Goal: Transaction & Acquisition: Purchase product/service

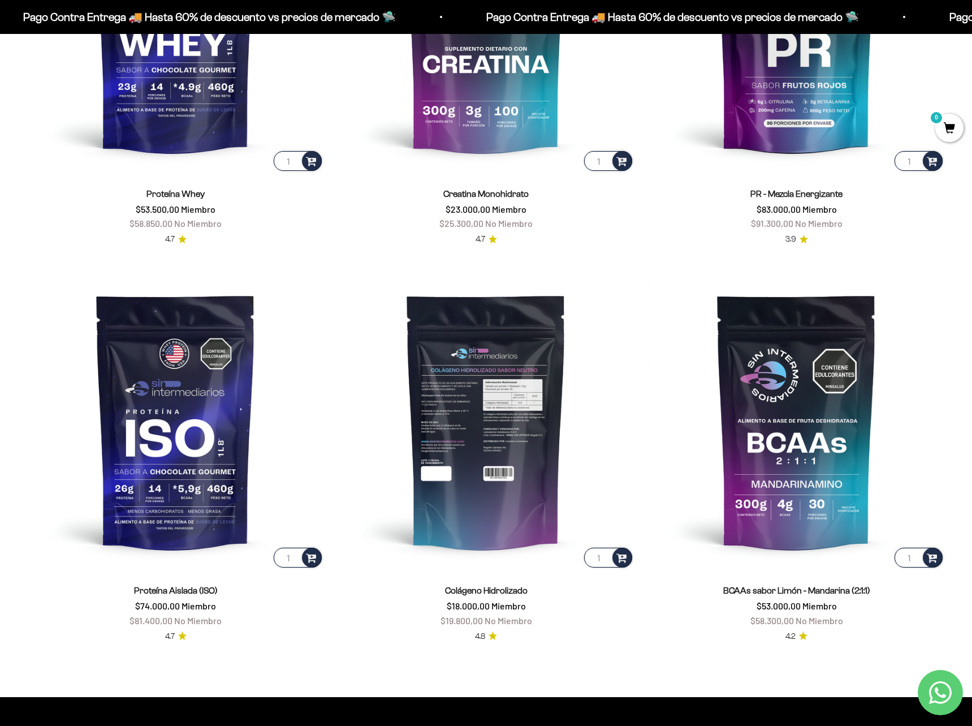
scroll to position [697, 0]
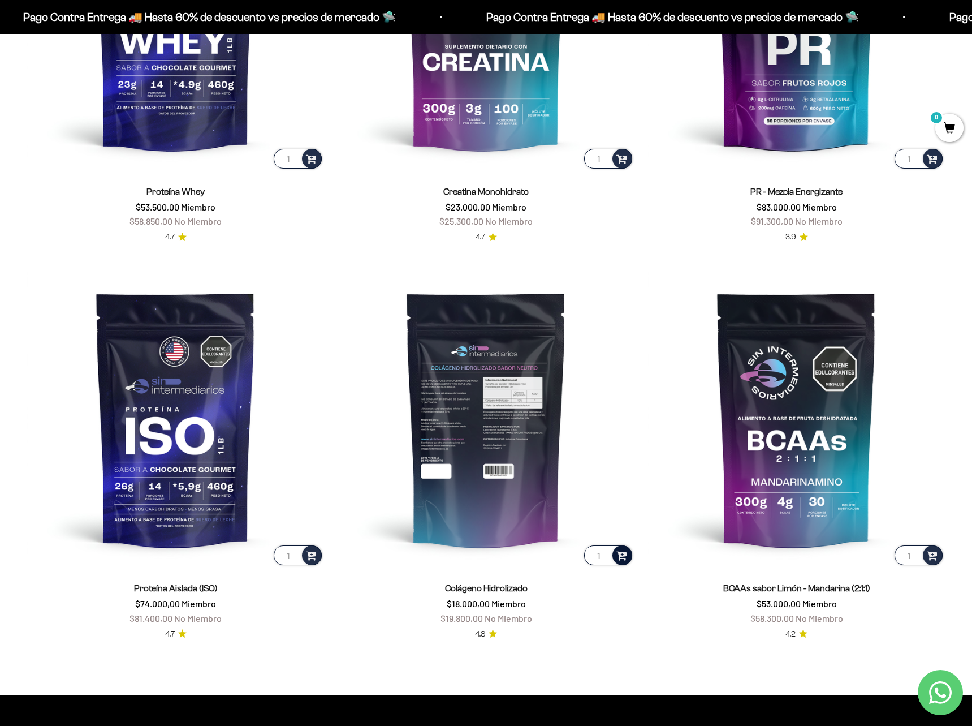
click at [623, 554] on span at bounding box center [621, 554] width 11 height 13
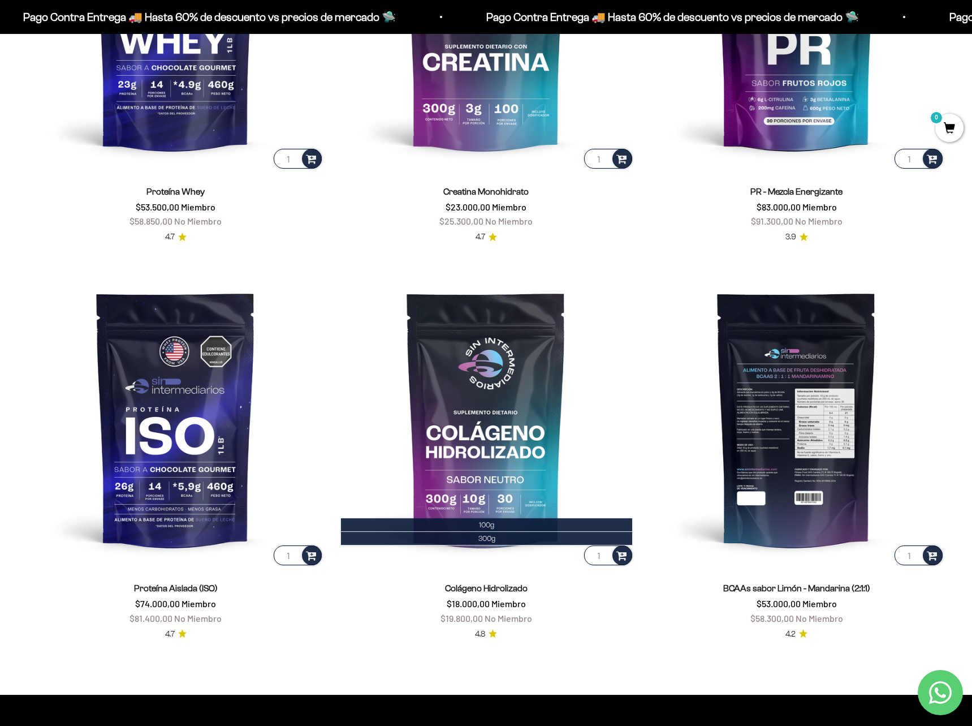
scroll to position [725, 0]
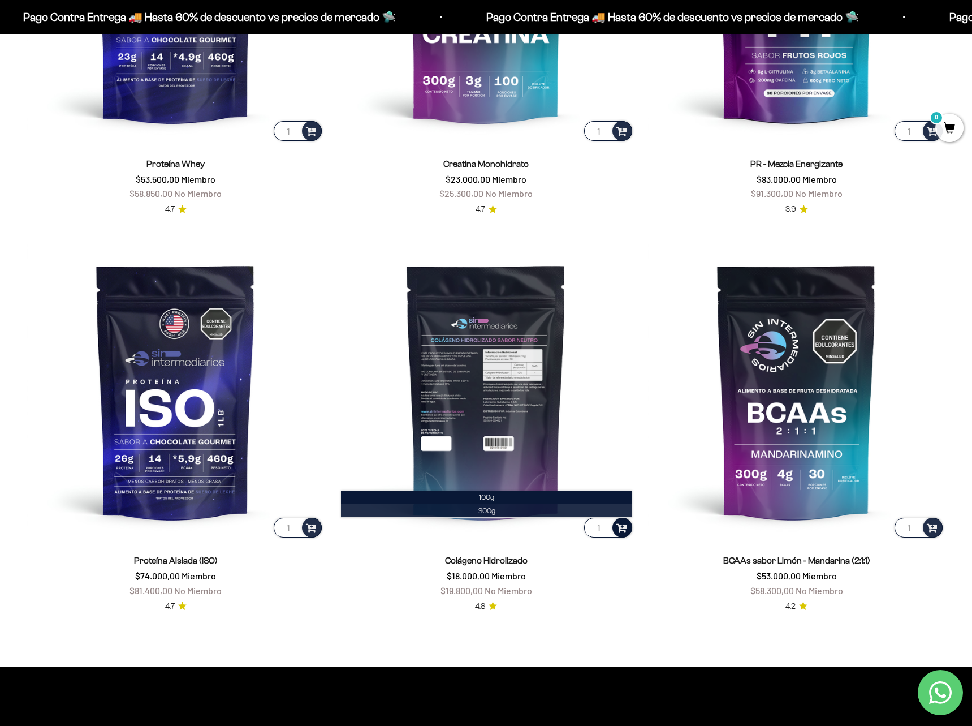
click at [489, 510] on span "300g" at bounding box center [486, 510] width 17 height 8
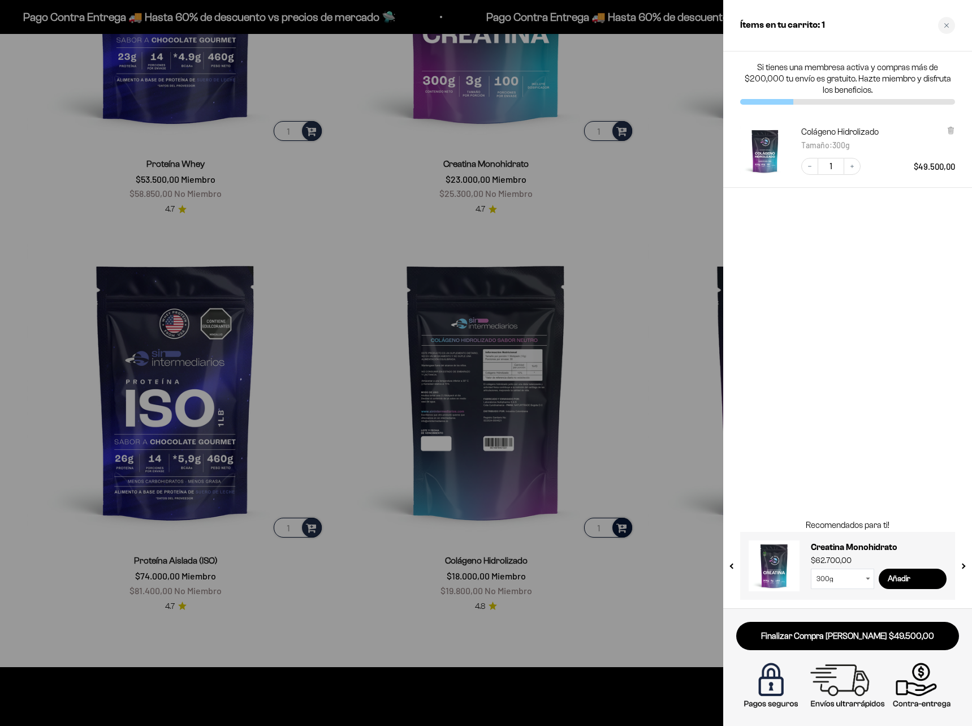
click at [655, 446] on div at bounding box center [486, 363] width 972 height 726
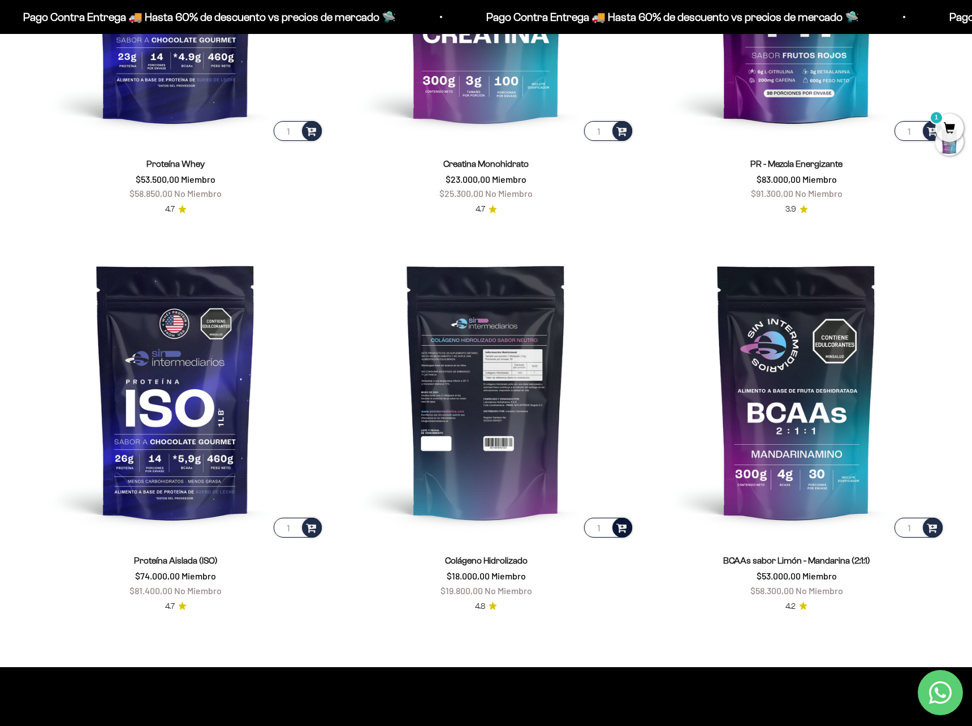
click at [622, 531] on span at bounding box center [621, 526] width 11 height 13
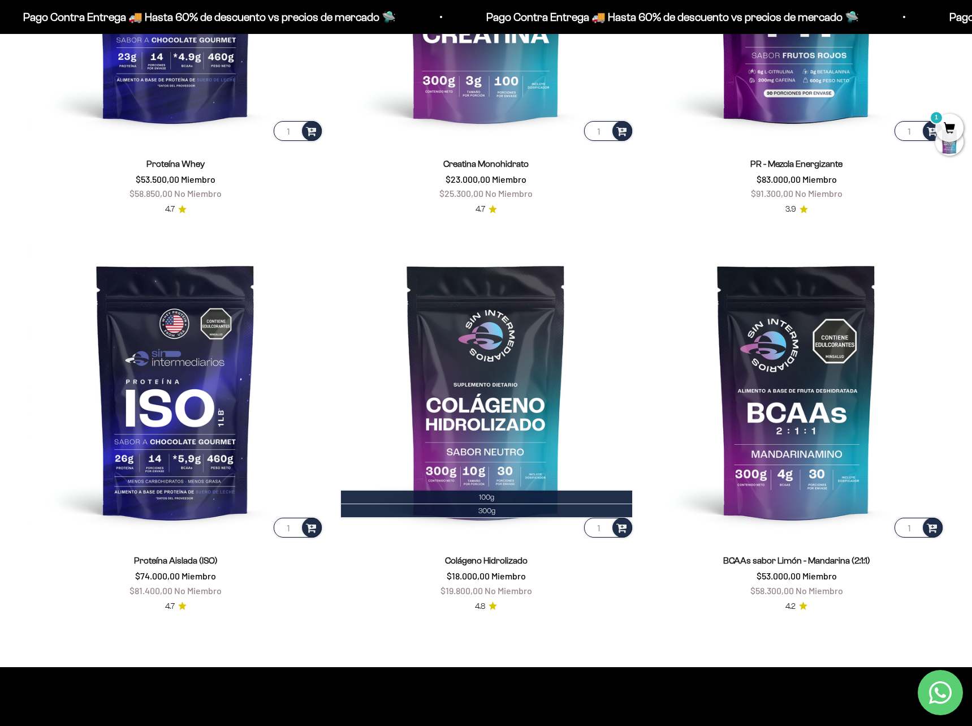
click at [606, 573] on div "Colágeno Hidrolizado $18.000,00 Miembro $19.800,00 No Miembro" at bounding box center [486, 575] width 297 height 44
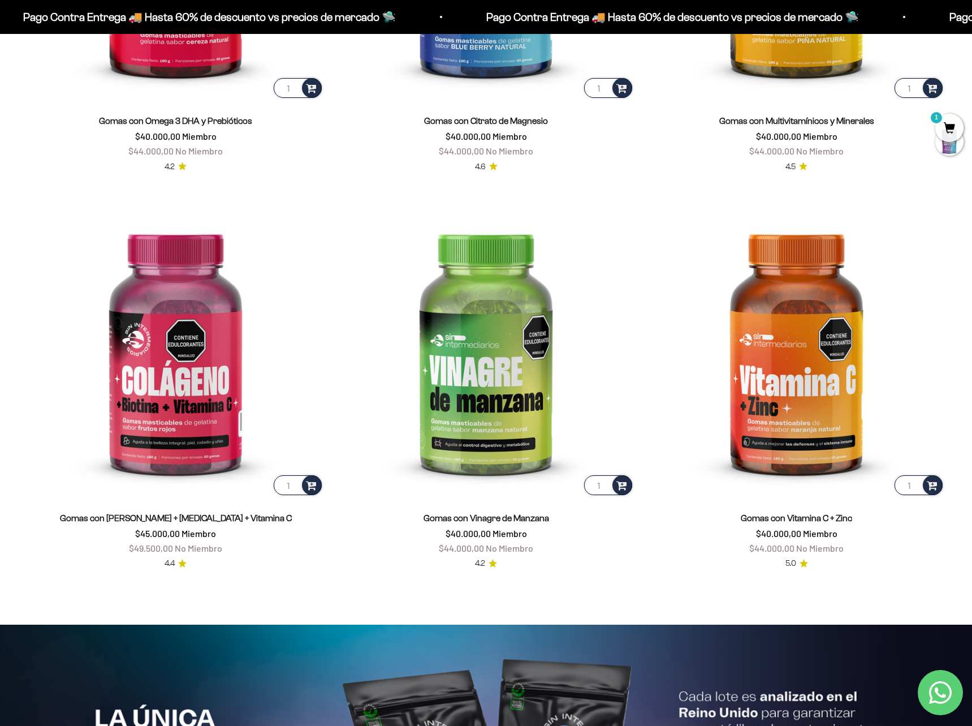
scroll to position [2054, 0]
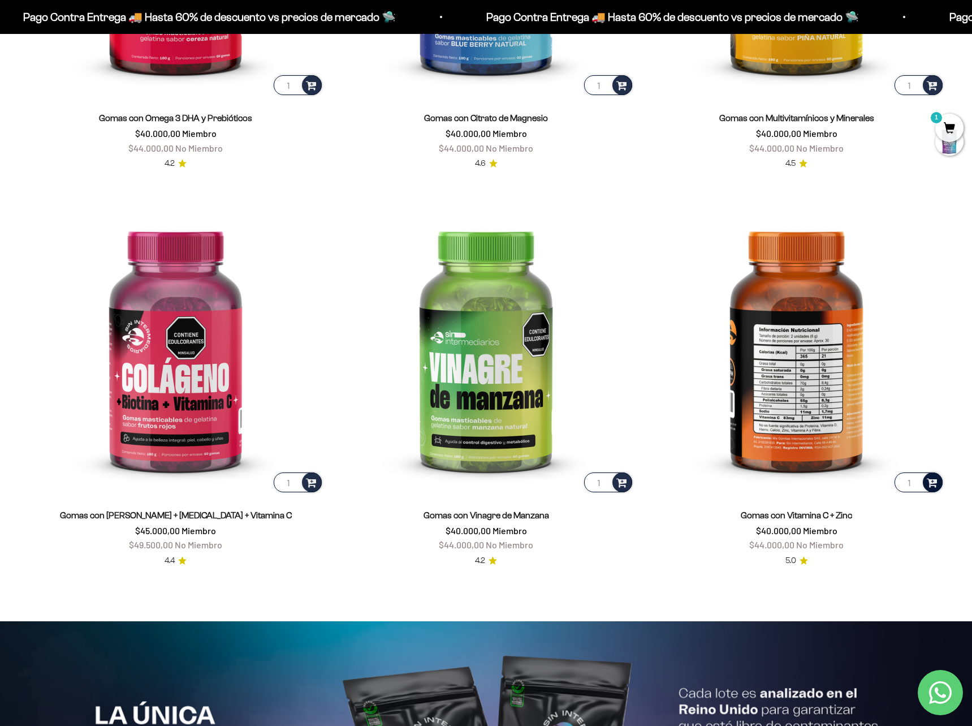
click at [933, 483] on span at bounding box center [932, 481] width 11 height 13
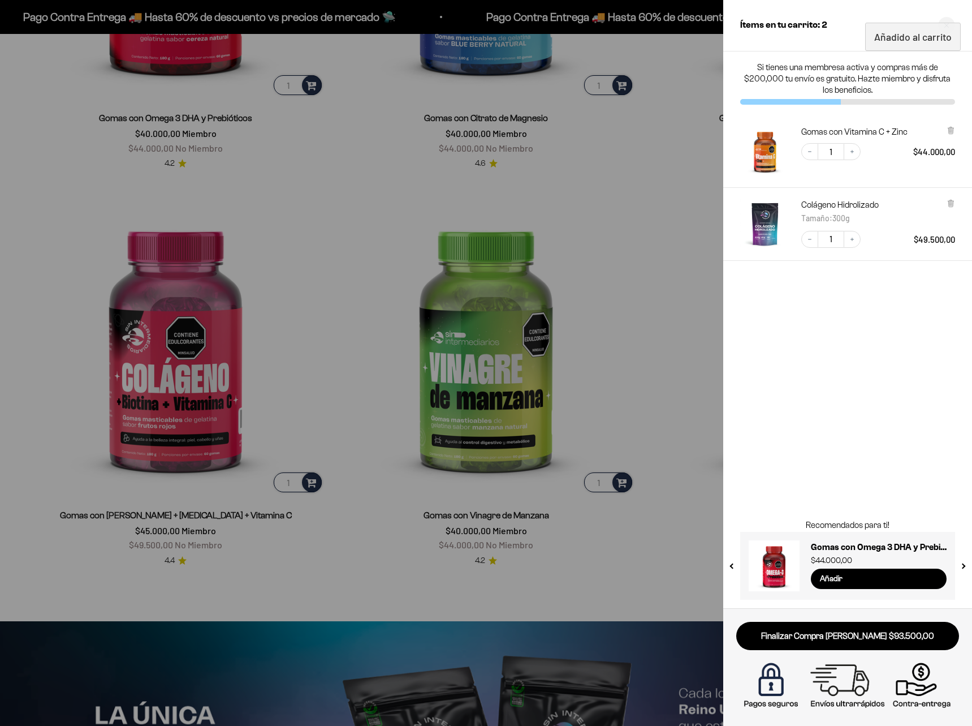
click at [598, 591] on div at bounding box center [486, 363] width 972 height 726
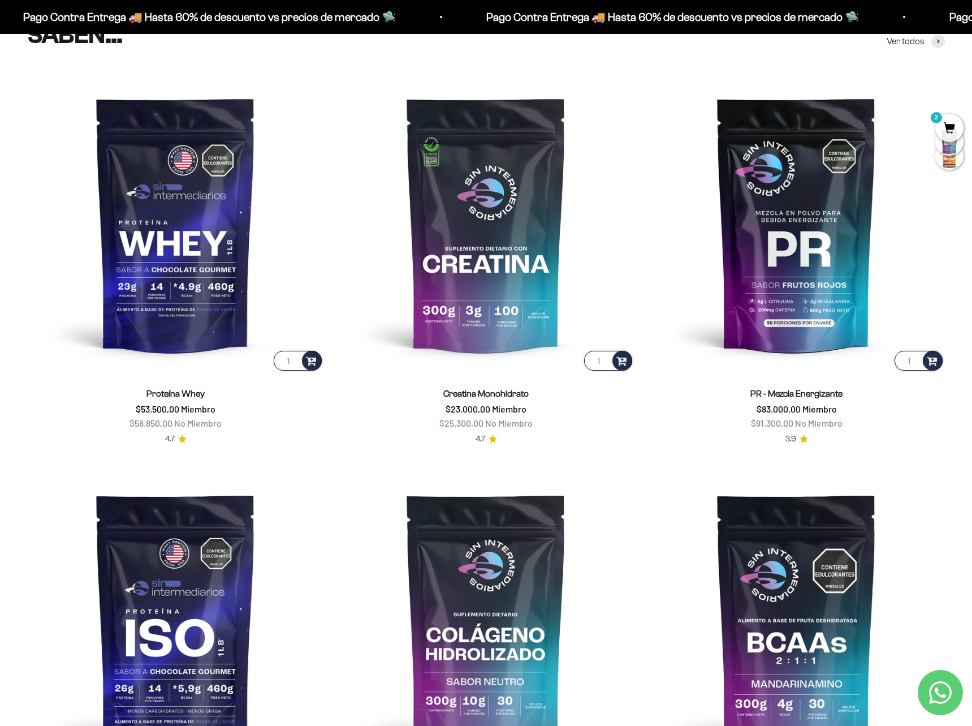
scroll to position [549, 0]
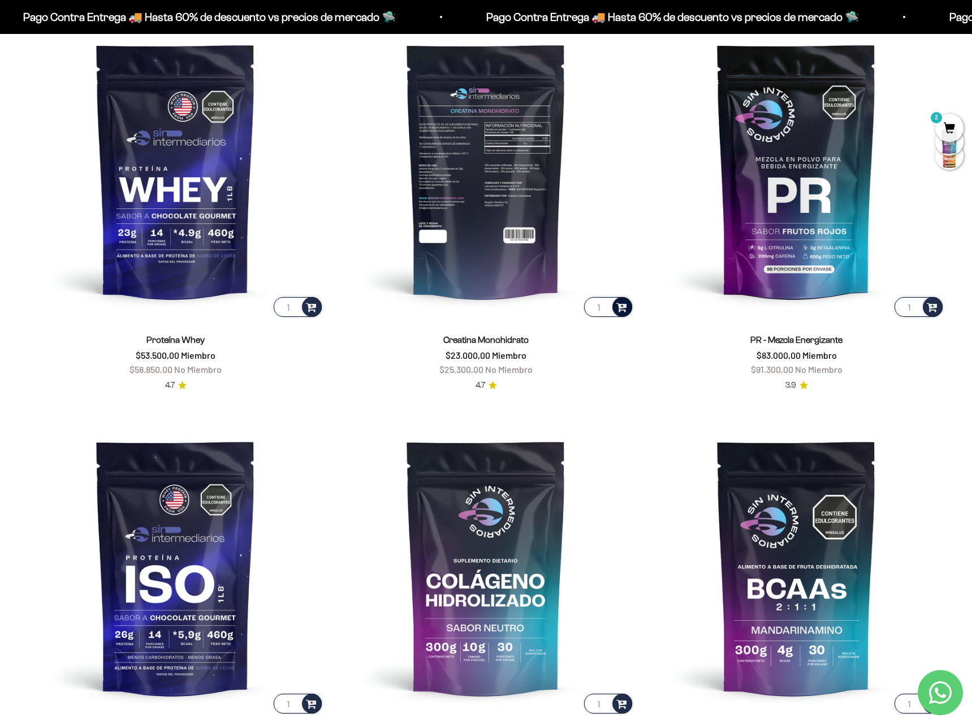
click at [620, 311] on span at bounding box center [621, 306] width 11 height 13
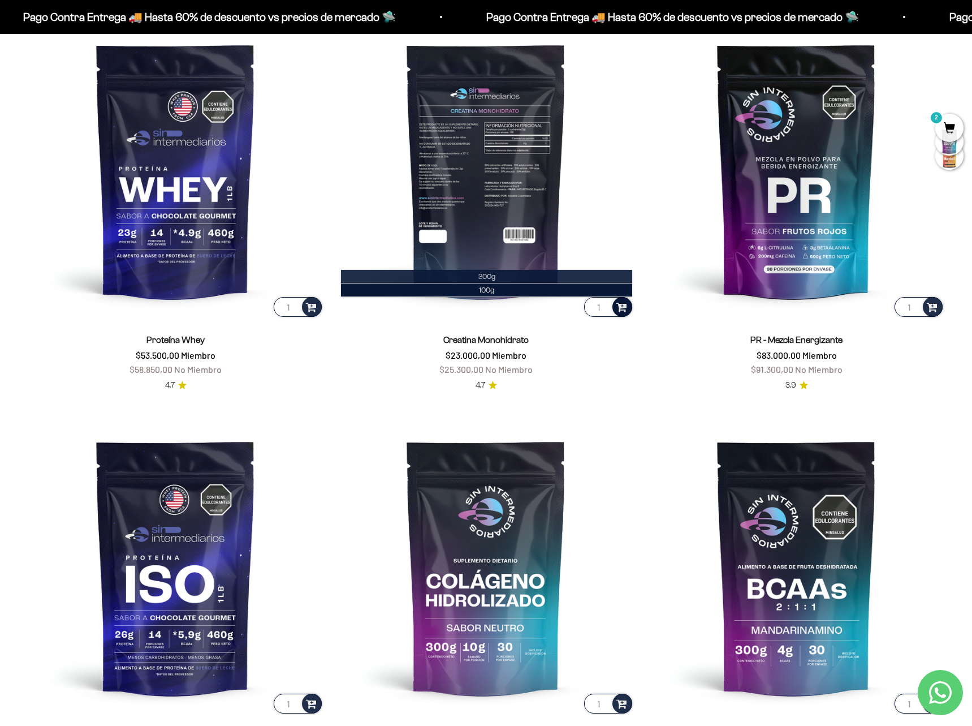
click at [515, 278] on li "300g" at bounding box center [486, 277] width 291 height 14
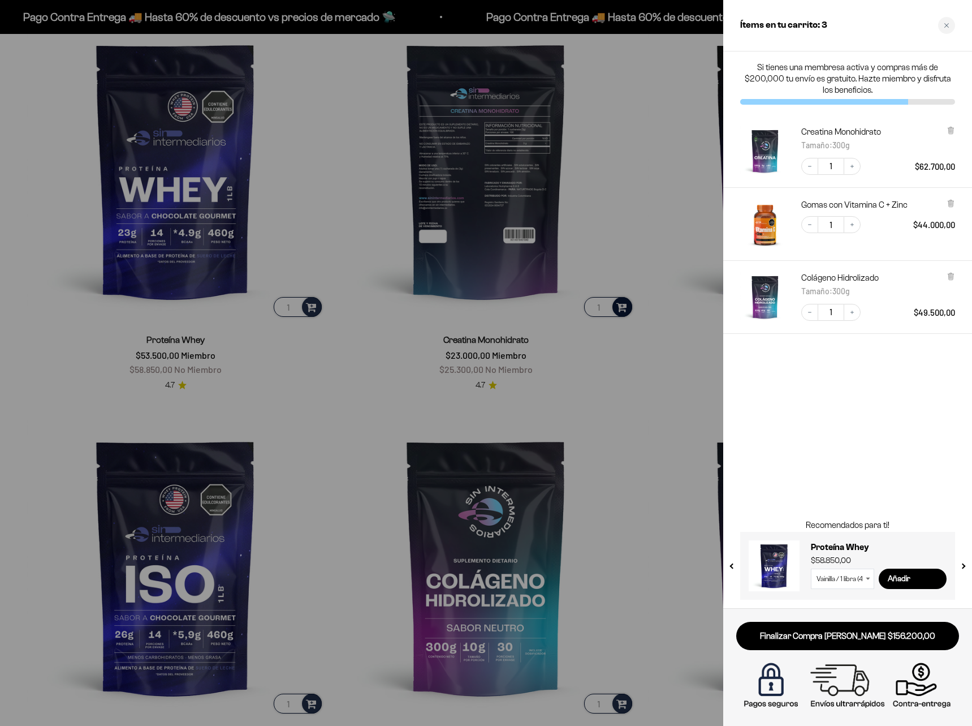
click at [588, 404] on div at bounding box center [486, 363] width 972 height 726
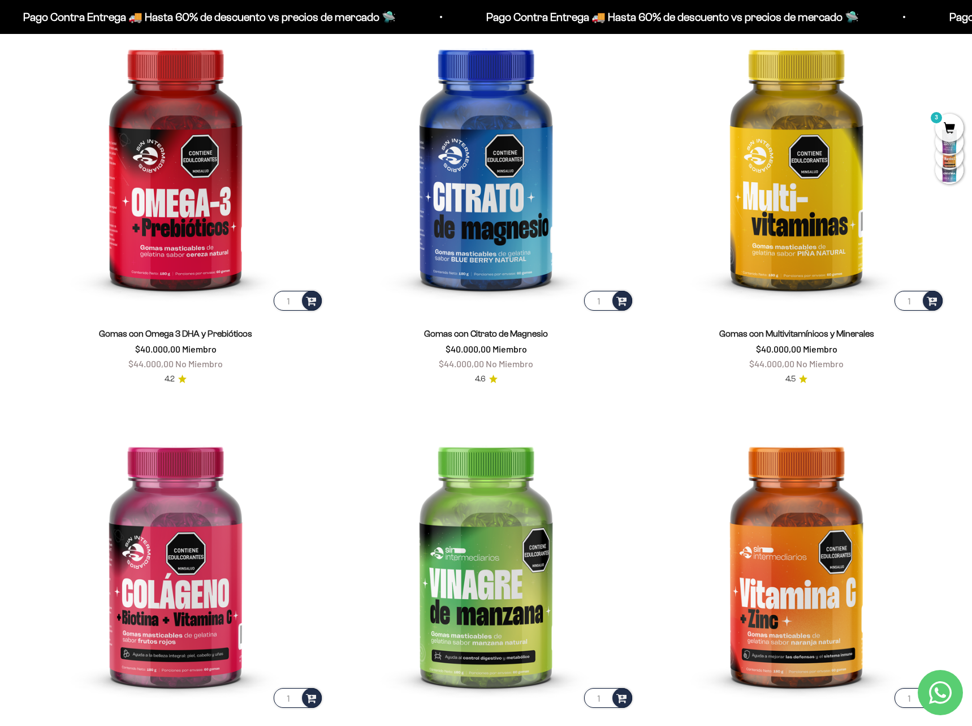
scroll to position [1987, 0]
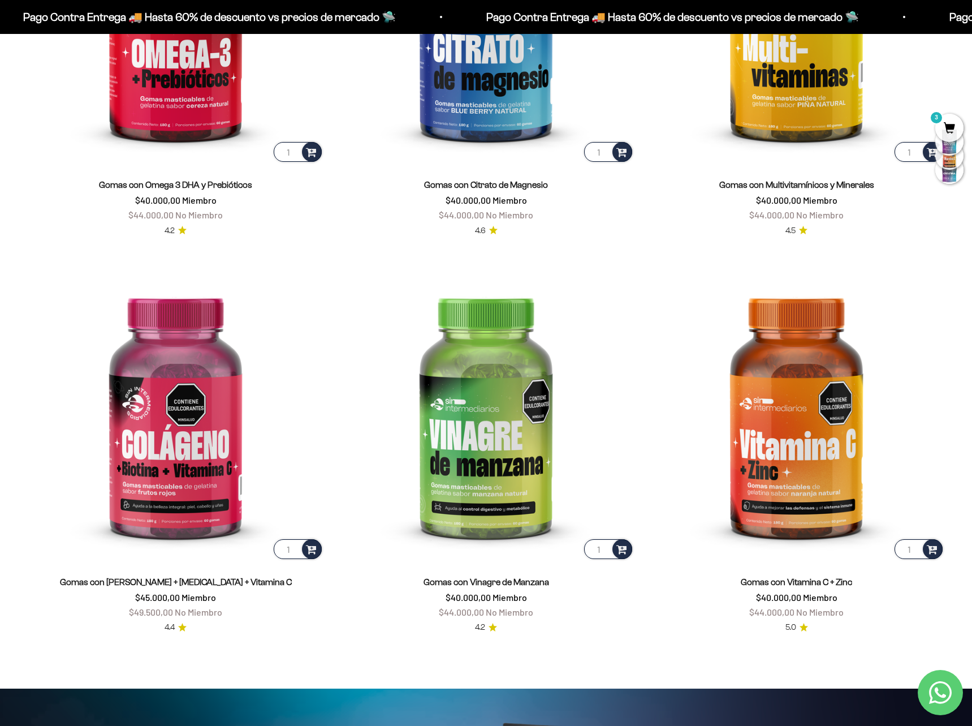
click at [952, 130] on span "3" at bounding box center [949, 128] width 28 height 28
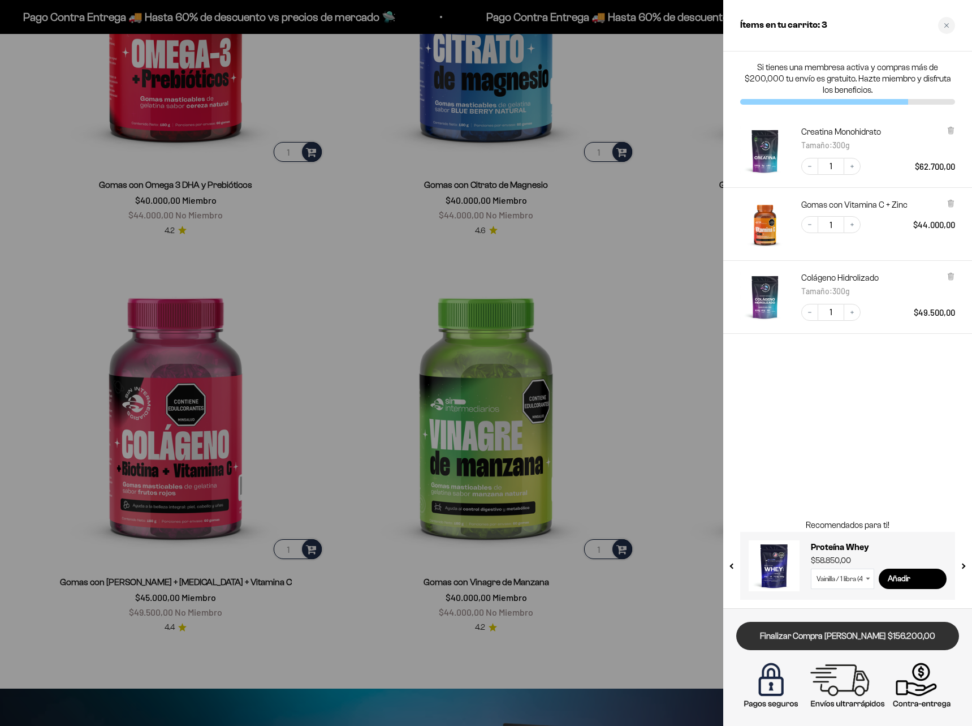
click at [800, 633] on link "Finalizar Compra [PERSON_NAME] $156.200,00" at bounding box center [847, 636] width 223 height 29
